Goal: Task Accomplishment & Management: Use online tool/utility

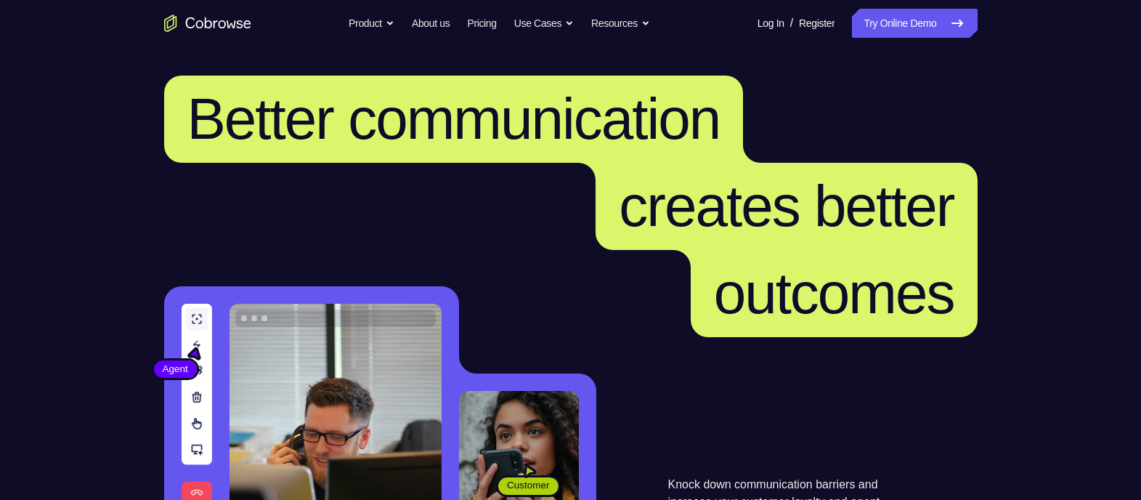
drag, startPoint x: 0, startPoint y: 0, endPoint x: 389, endPoint y: 177, distance: 427.6
click at [389, 177] on h1 "Better communication creates better outcomes" at bounding box center [570, 206] width 813 height 261
click at [912, 12] on link "Try Online Demo" at bounding box center [914, 23] width 125 height 29
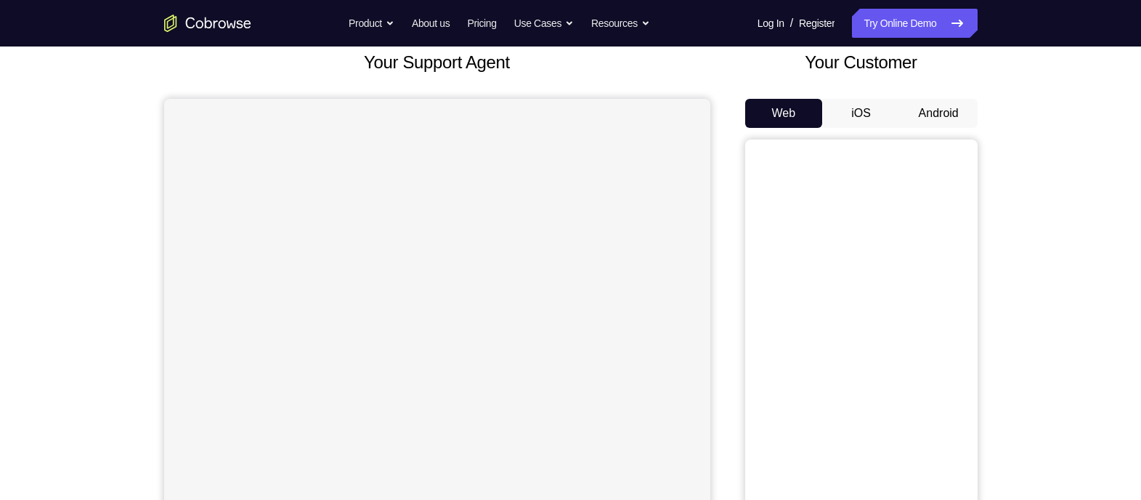
scroll to position [89, 0]
click at [929, 108] on button "Android" at bounding box center [939, 114] width 78 height 29
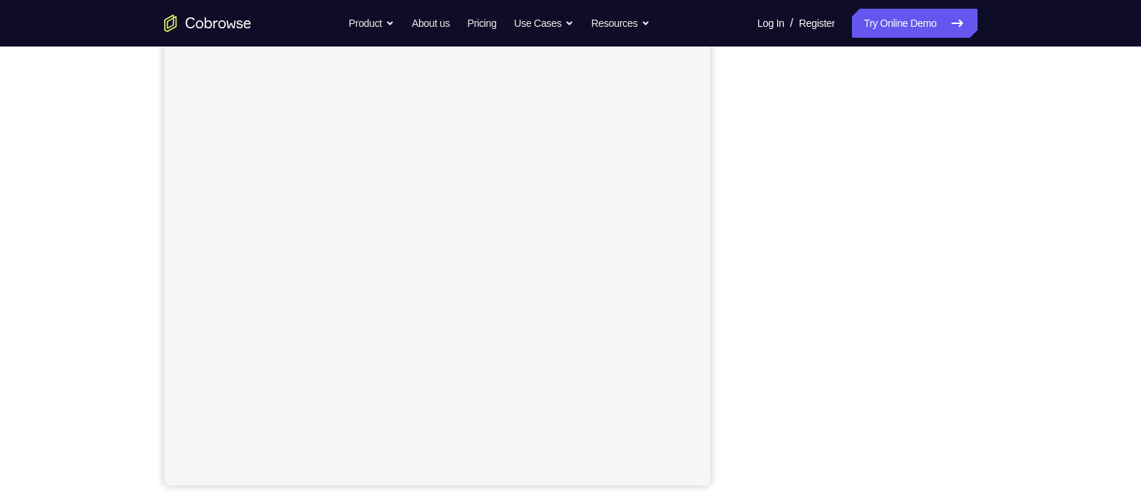
scroll to position [0, 0]
